Goal: Information Seeking & Learning: Learn about a topic

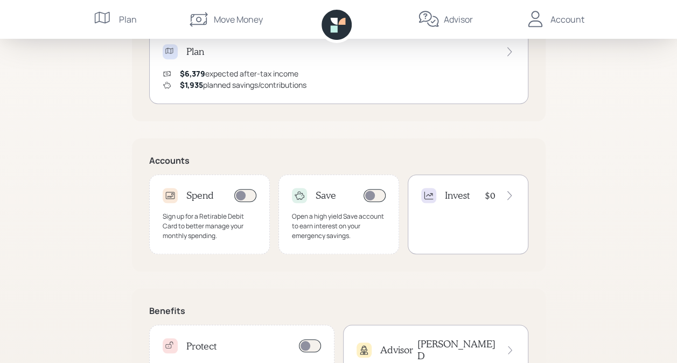
scroll to position [304, 0]
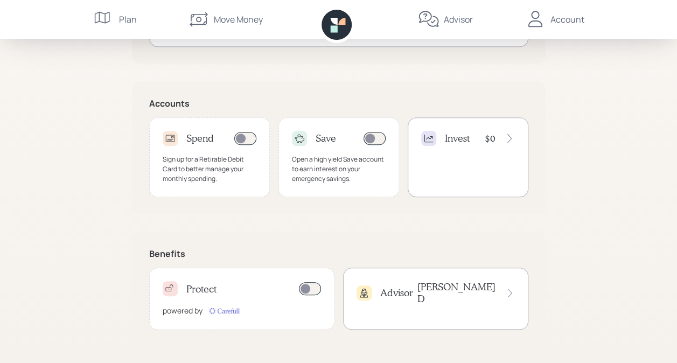
click at [504, 136] on icon at bounding box center [509, 138] width 11 height 11
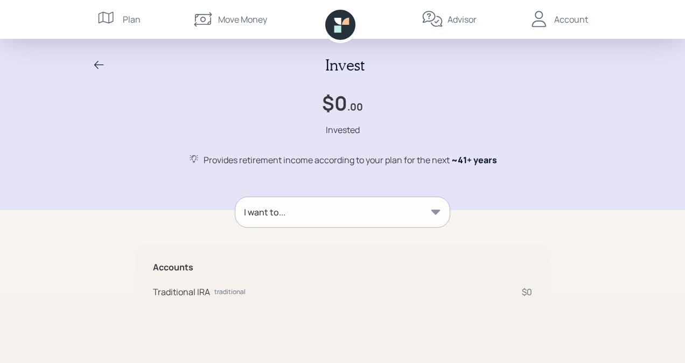
click at [433, 207] on icon at bounding box center [435, 212] width 11 height 11
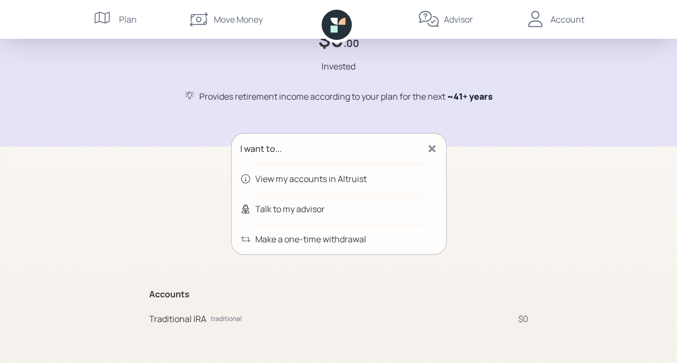
scroll to position [73, 0]
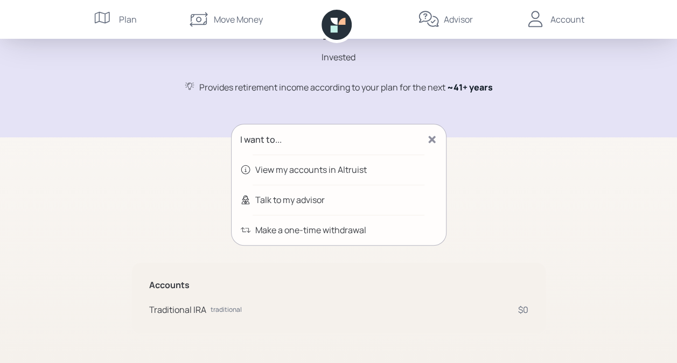
click at [327, 170] on div "View my accounts in Altruist" at bounding box center [310, 169] width 111 height 13
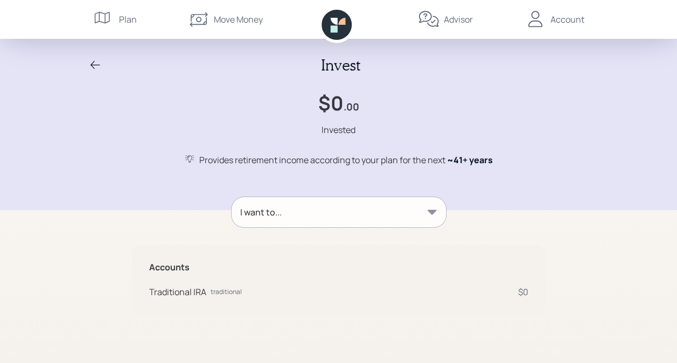
scroll to position [0, 0]
click at [434, 204] on div "I want to..." at bounding box center [342, 212] width 214 height 30
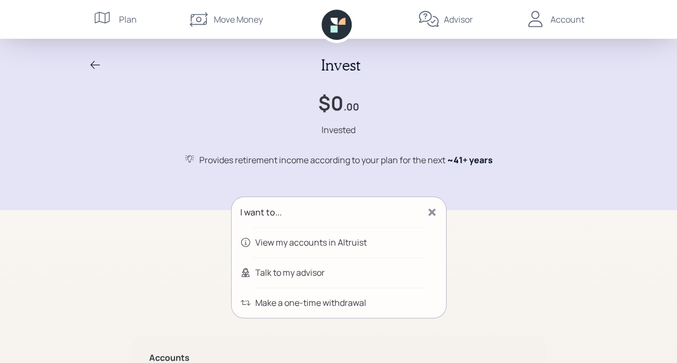
click at [116, 20] on div "Plan" at bounding box center [115, 19] width 44 height 39
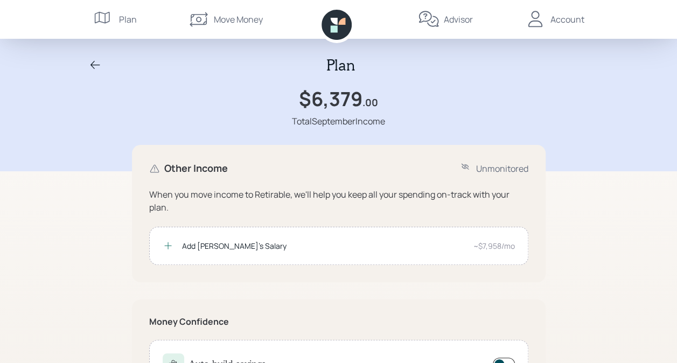
click at [95, 64] on icon at bounding box center [95, 65] width 13 height 13
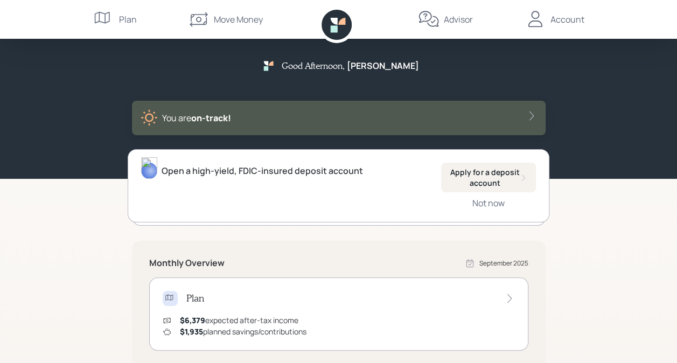
click at [580, 17] on div "Account" at bounding box center [567, 19] width 34 height 13
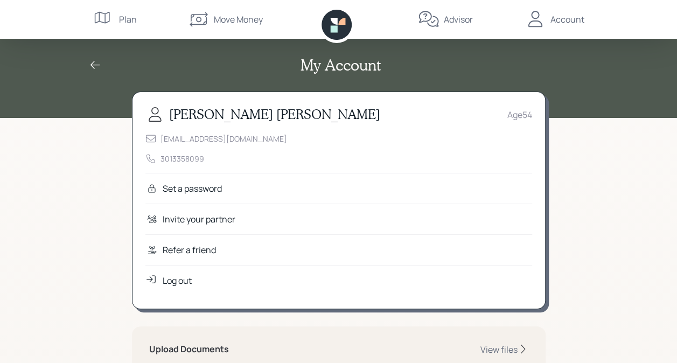
click at [427, 22] on icon at bounding box center [428, 19] width 20 height 16
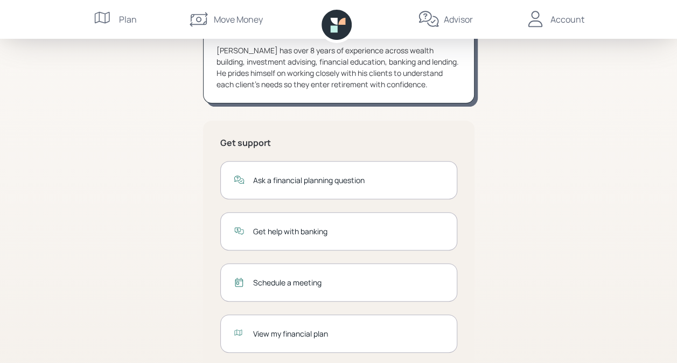
scroll to position [161, 0]
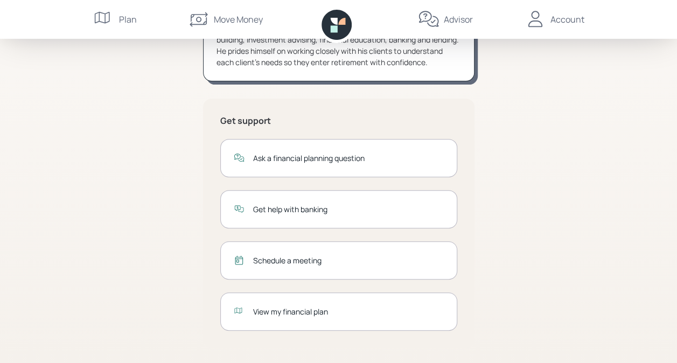
click at [324, 306] on div "View my financial plan" at bounding box center [348, 311] width 191 height 11
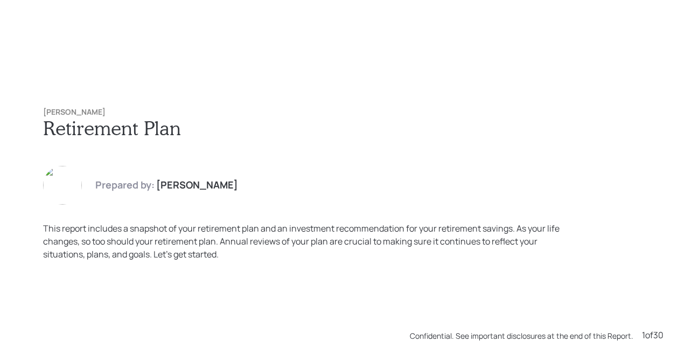
click at [395, 305] on div "Davina Wiggins Retirement Plan Prepared by: James DiStasi This report includes …" at bounding box center [342, 181] width 685 height 363
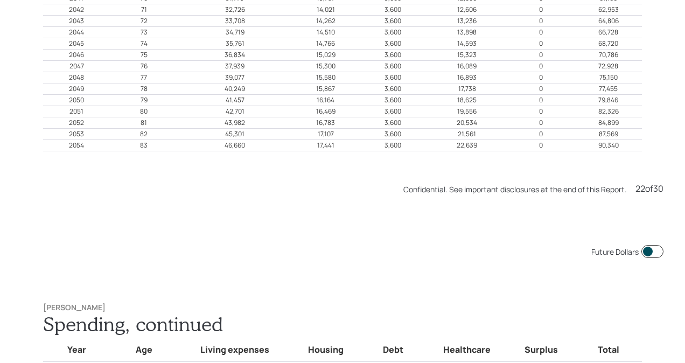
scroll to position [7623, 0]
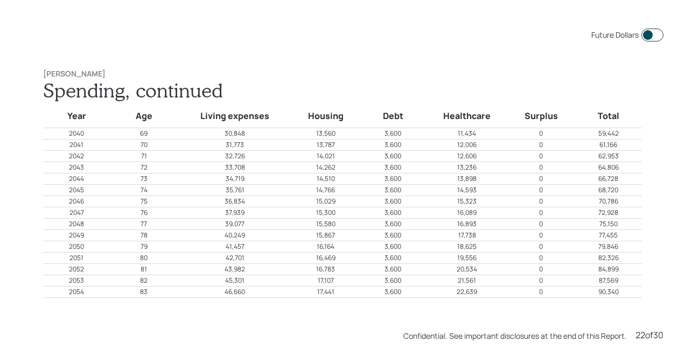
click at [506, 85] on h1 "Spending, continued" at bounding box center [342, 90] width 599 height 23
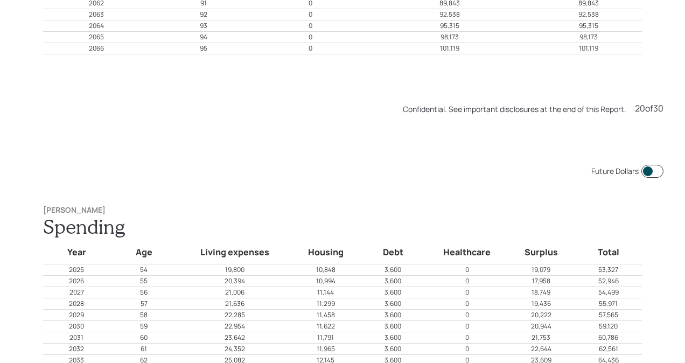
scroll to position [6897, 0]
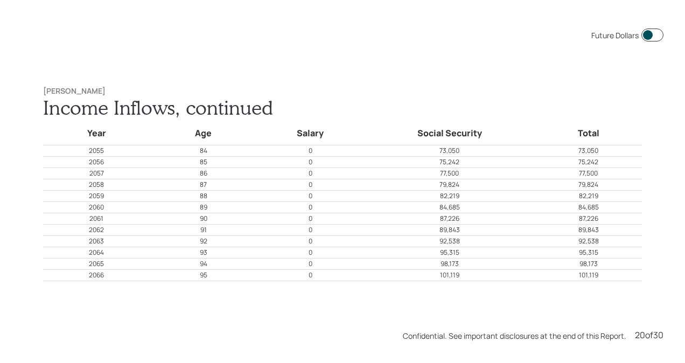
click at [506, 85] on div "Davina Wiggins Income Inflows, continued Year Age Salary Social Security Total …" at bounding box center [343, 184] width 642 height 238
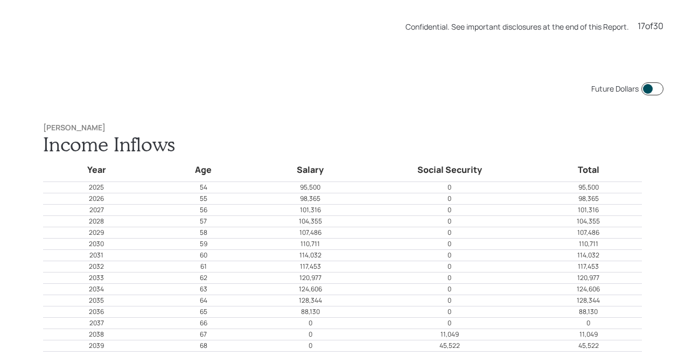
scroll to position [5808, 0]
